Goal: Transaction & Acquisition: Subscribe to service/newsletter

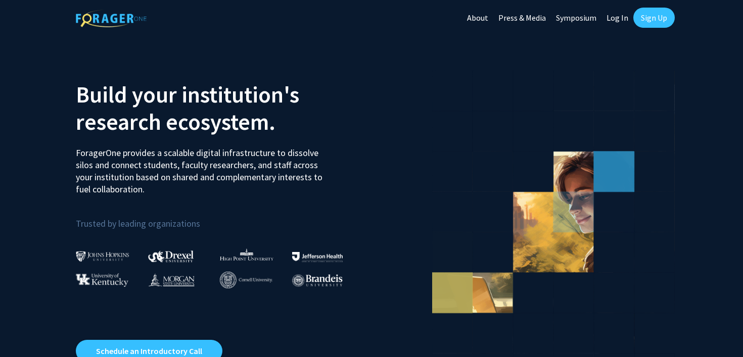
click at [664, 19] on link "Sign Up" at bounding box center [653, 18] width 41 height 20
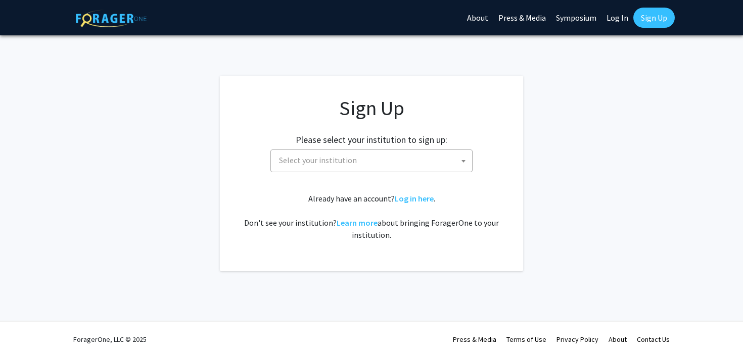
click at [385, 160] on span "Select your institution" at bounding box center [373, 160] width 197 height 21
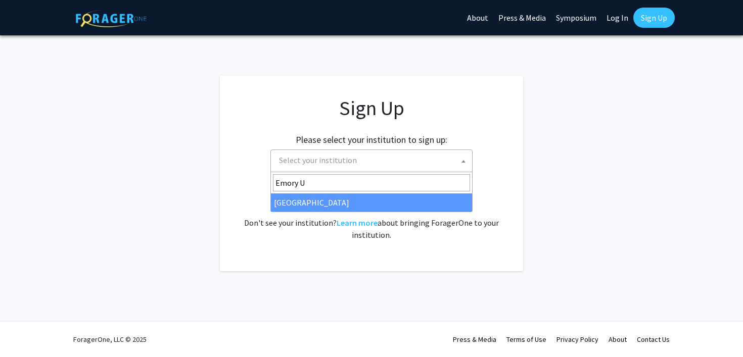
type input "Emory U"
select select "12"
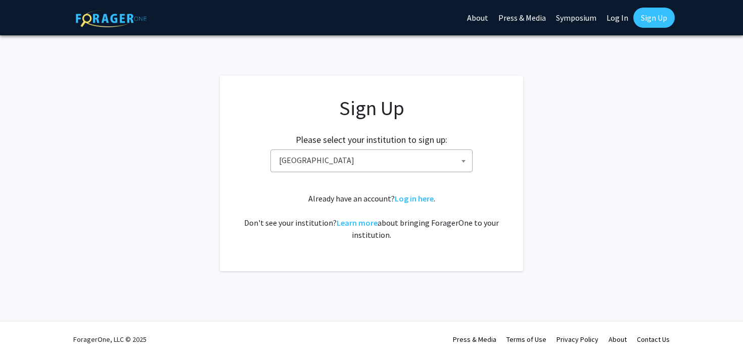
click at [387, 160] on span "[GEOGRAPHIC_DATA]" at bounding box center [373, 160] width 197 height 21
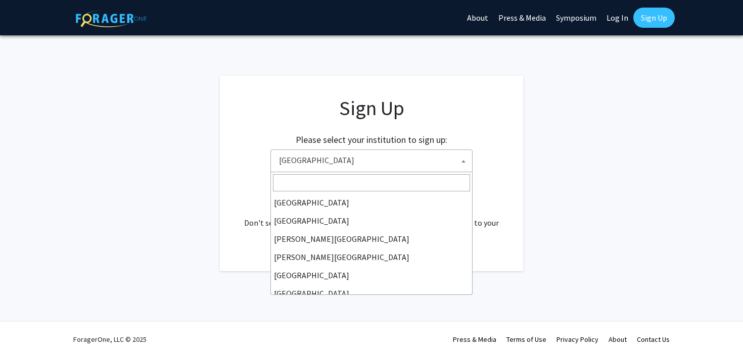
scroll to position [91, 0]
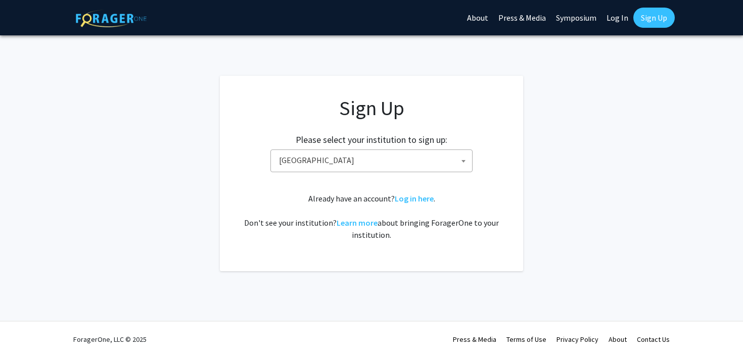
click at [625, 15] on link "Log In" at bounding box center [617, 17] width 32 height 35
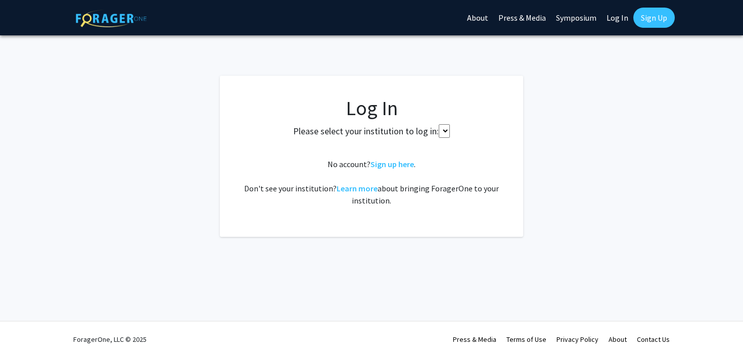
select select
